Goal: Entertainment & Leisure: Consume media (video, audio)

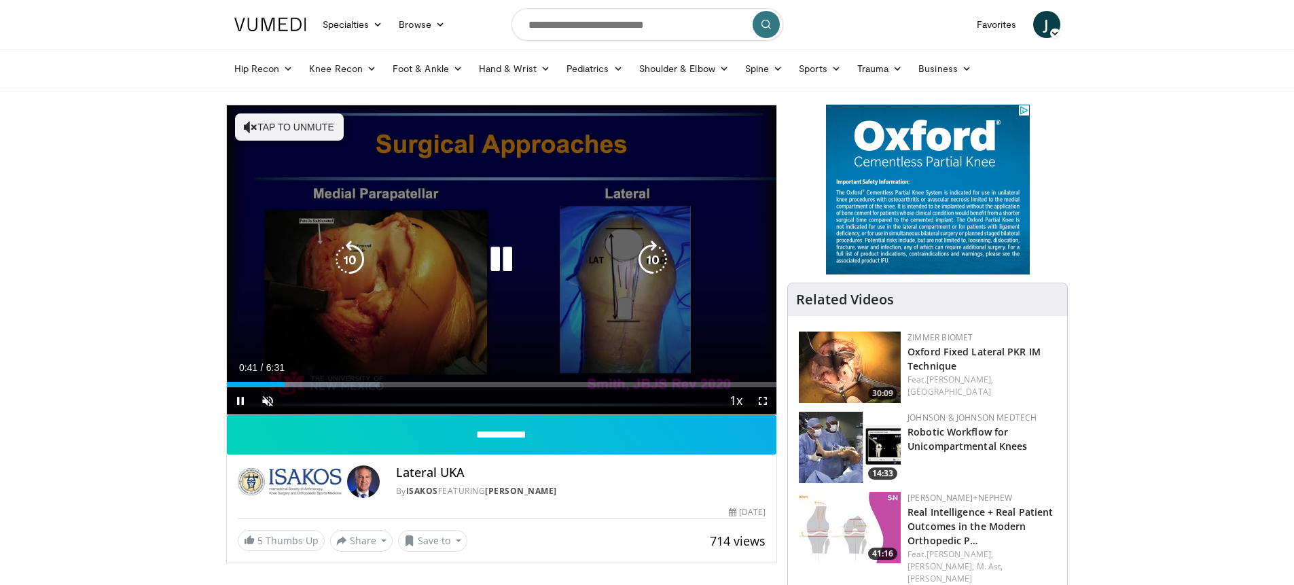
click at [277, 131] on button "Tap to unmute" at bounding box center [289, 126] width 109 height 27
